Goal: Task Accomplishment & Management: Use online tool/utility

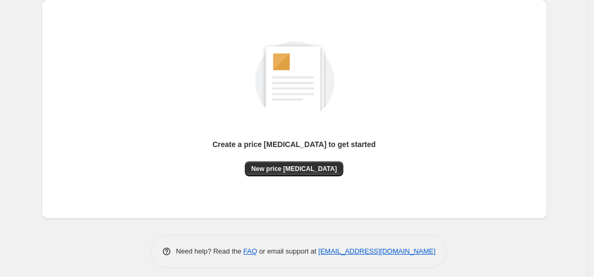
scroll to position [122, 0]
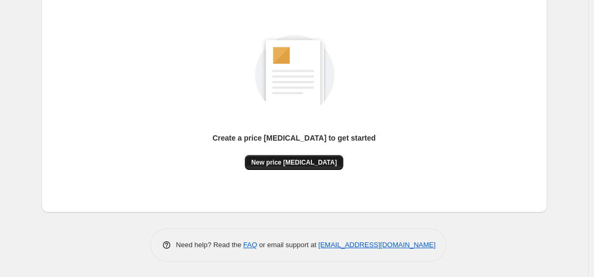
click at [310, 165] on span "New price [MEDICAL_DATA]" at bounding box center [294, 162] width 86 height 9
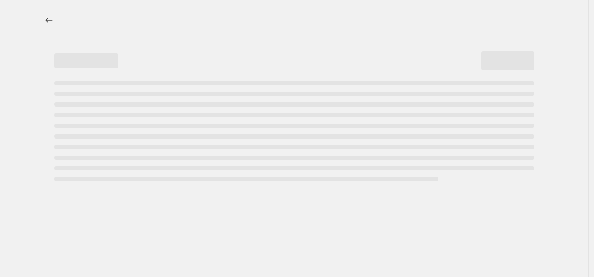
select select "percentage"
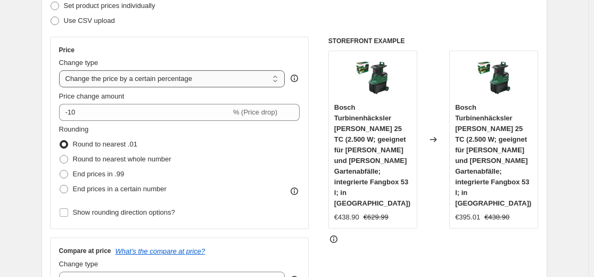
scroll to position [160, 0]
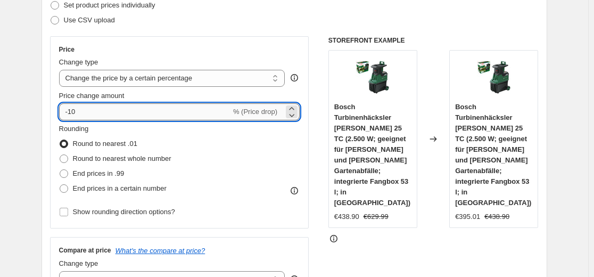
click at [130, 111] on input "-10" at bounding box center [145, 111] width 172 height 17
type input "-1"
type input "-35"
drag, startPoint x: 265, startPoint y: 18, endPoint x: 272, endPoint y: 23, distance: 8.9
click at [266, 17] on div "Use CSV upload" at bounding box center [294, 20] width 488 height 15
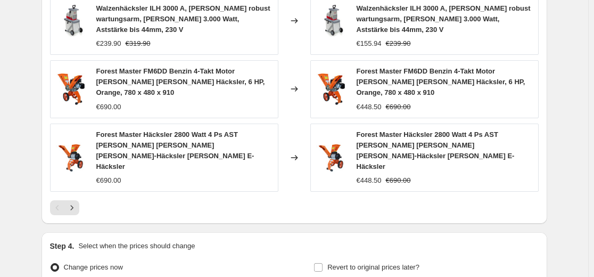
scroll to position [858, 0]
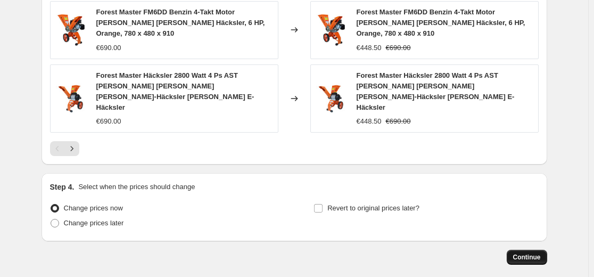
click at [541, 253] on span "Continue" at bounding box center [527, 257] width 28 height 9
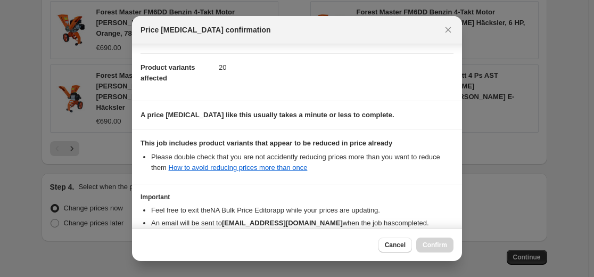
scroll to position [171, 0]
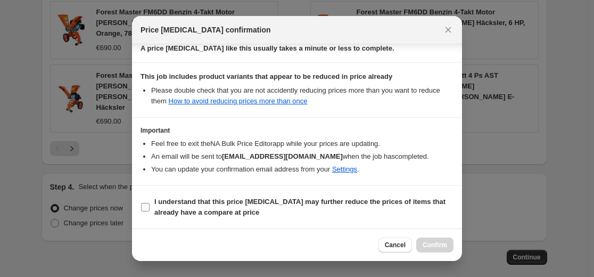
click at [329, 191] on section "I understand that this price [MEDICAL_DATA] may further reduce the prices of it…" at bounding box center [297, 207] width 330 height 43
click at [337, 205] on b "I understand that this price [MEDICAL_DATA] may further reduce the prices of it…" at bounding box center [299, 206] width 291 height 19
click at [150, 205] on input "I understand that this price [MEDICAL_DATA] may further reduce the prices of it…" at bounding box center [145, 207] width 9 height 9
checkbox input "true"
click at [444, 244] on span "Confirm" at bounding box center [435, 245] width 24 height 9
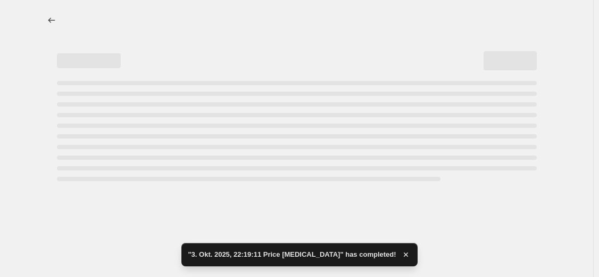
select select "percentage"
